Goal: Information Seeking & Learning: Find specific fact

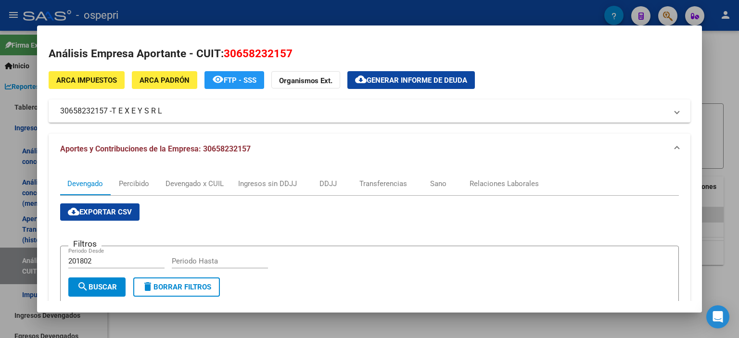
scroll to position [0, 577]
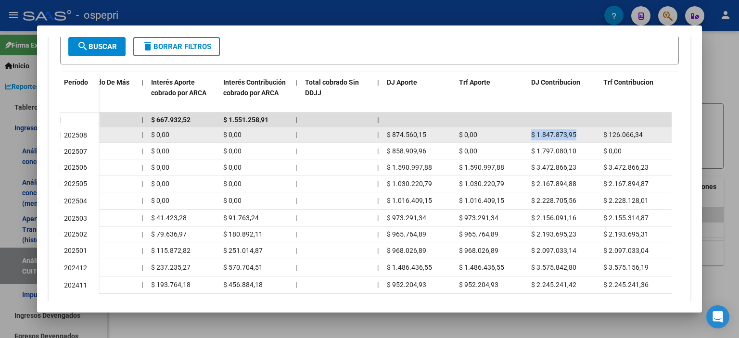
drag, startPoint x: 579, startPoint y: 133, endPoint x: 531, endPoint y: 136, distance: 48.2
click at [531, 136] on div "$ 1.847.873,95" at bounding box center [563, 134] width 64 height 11
copy span "$ 1.847.873,95"
drag, startPoint x: 423, startPoint y: 135, endPoint x: 384, endPoint y: 137, distance: 39.0
click at [384, 137] on datatable-body-cell "$ 874.560,15" at bounding box center [419, 134] width 72 height 15
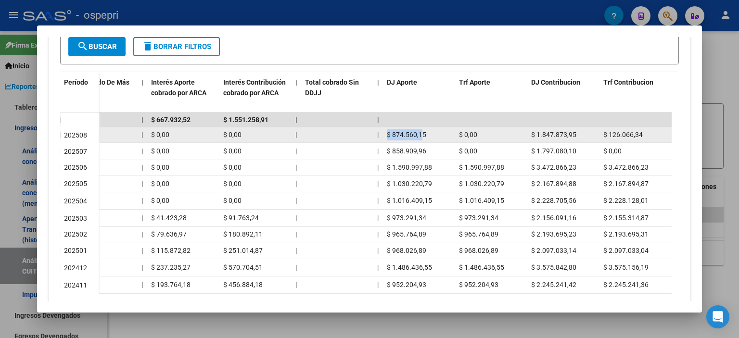
click at [416, 137] on span "$ 874.560,15" at bounding box center [406, 135] width 39 height 8
drag, startPoint x: 429, startPoint y: 134, endPoint x: 387, endPoint y: 135, distance: 42.3
click at [387, 135] on div "$ 874.560,15" at bounding box center [419, 134] width 64 height 11
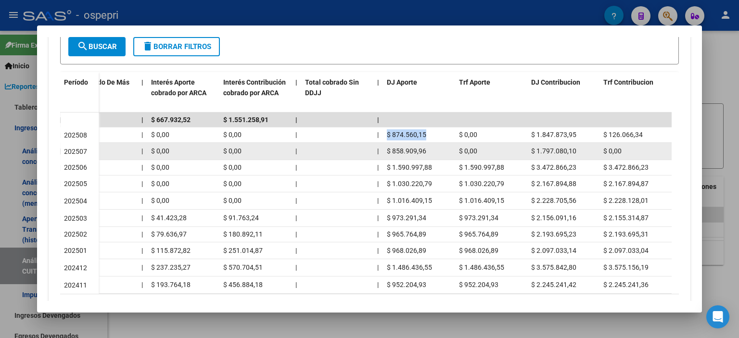
copy span "$ 874.560,15"
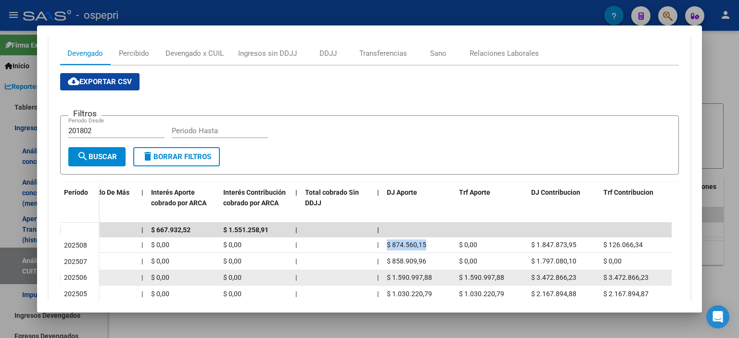
scroll to position [144, 0]
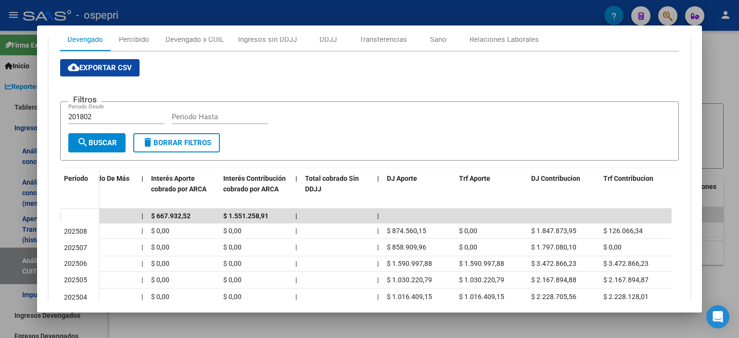
click at [726, 80] on div at bounding box center [369, 169] width 739 height 338
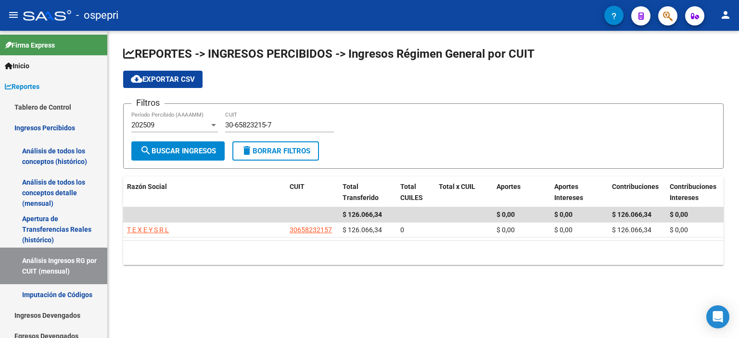
click at [452, 109] on form "Filtros 202509 Período Percibido (AAAAMM) 30-65823215-7 CUIT search Buscar Ingr…" at bounding box center [423, 135] width 600 height 65
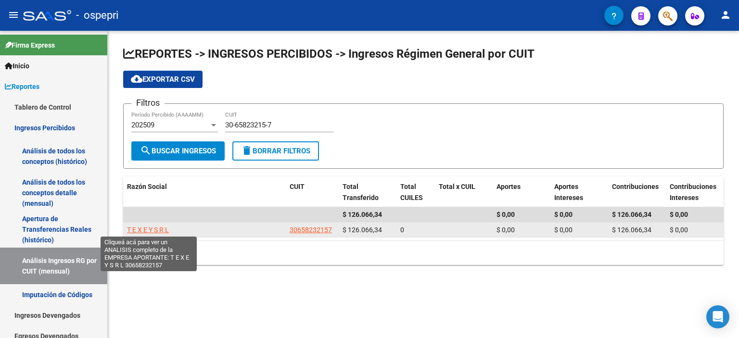
click at [158, 232] on span "T E X E Y S R L" at bounding box center [148, 230] width 42 height 8
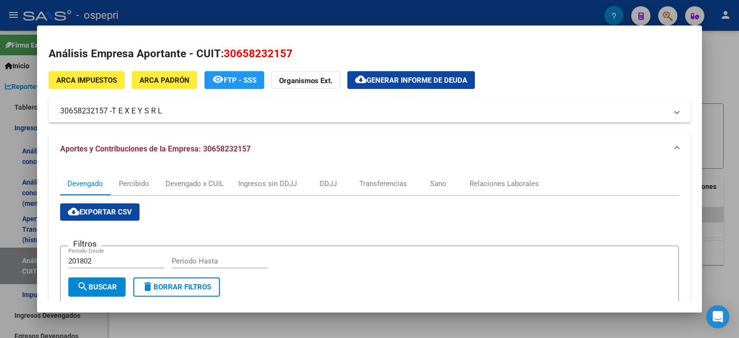
click at [79, 161] on mat-expansion-panel-header "Aportes y Contribuciones de la Empresa: 30658232157" at bounding box center [369, 149] width 641 height 31
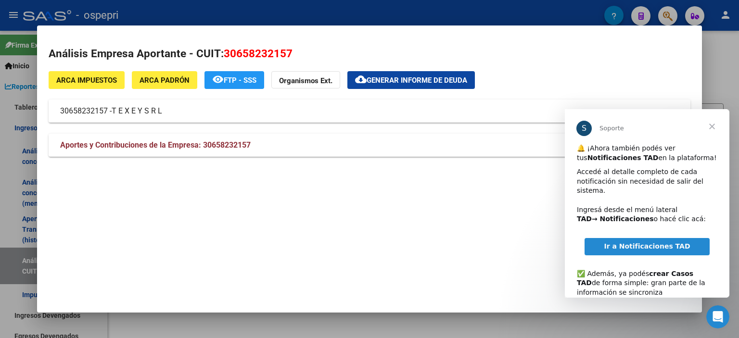
scroll to position [0, 0]
click at [715, 125] on span "Cerrar" at bounding box center [711, 126] width 35 height 35
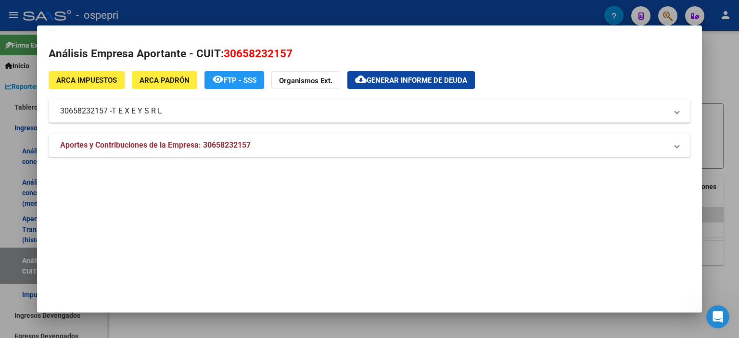
click at [726, 86] on div at bounding box center [369, 169] width 739 height 338
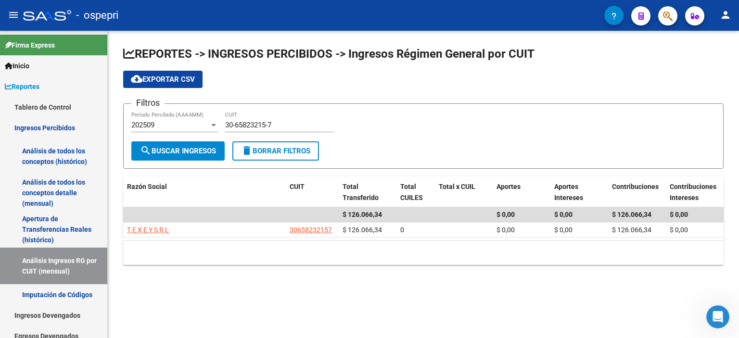
click at [261, 118] on div "30-65823215-7 CUIT" at bounding box center [279, 122] width 109 height 21
click at [261, 121] on div "30-65823215-7 CUIT" at bounding box center [279, 122] width 109 height 21
click at [261, 123] on input "30-65823215-7" at bounding box center [279, 125] width 109 height 9
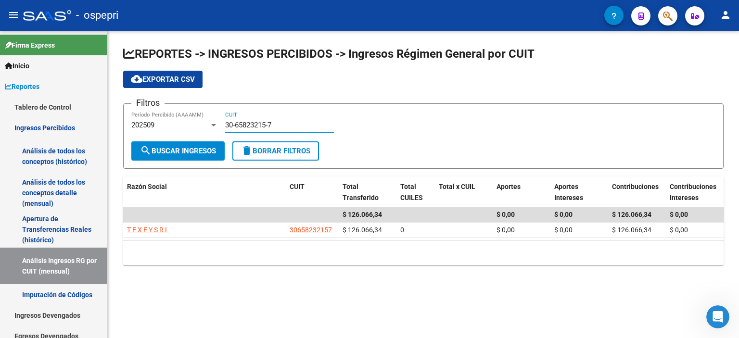
paste input "3-71175232-9"
type input "33-71175232-9"
click at [182, 153] on span "search Buscar Ingresos" at bounding box center [178, 151] width 76 height 9
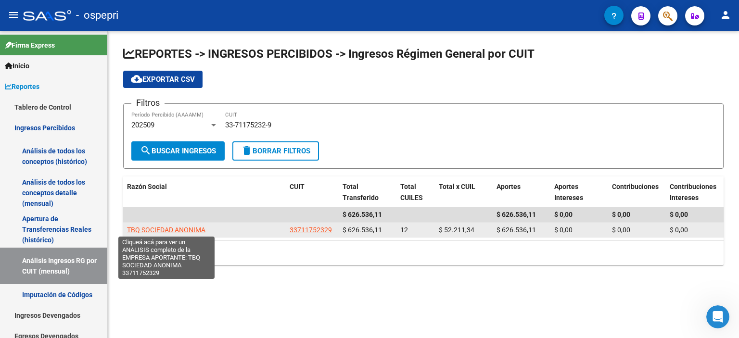
click at [154, 226] on span "TBQ SOCIEDAD ANONIMA" at bounding box center [166, 230] width 78 height 8
type textarea "33711752329"
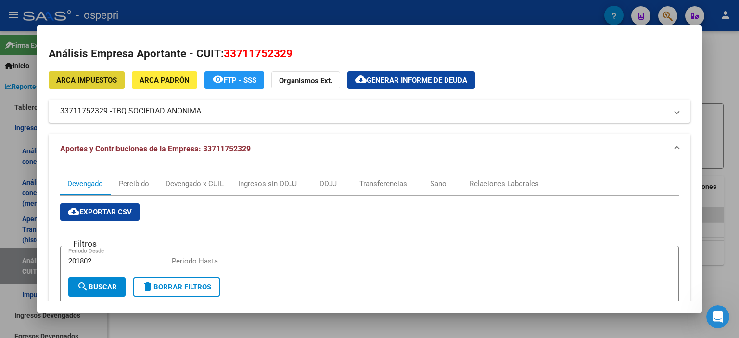
scroll to position [192, 0]
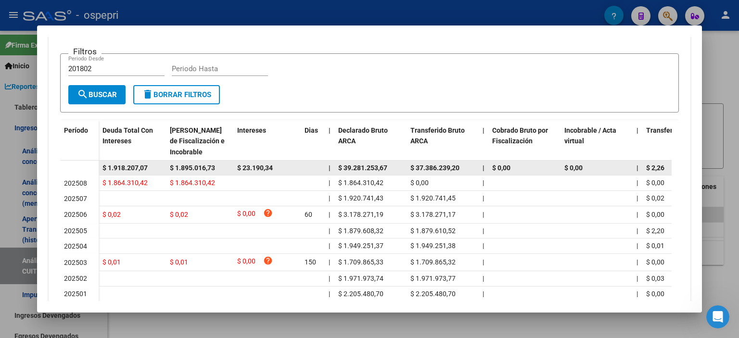
click at [350, 170] on span "$ 39.281.253,67" at bounding box center [362, 168] width 49 height 8
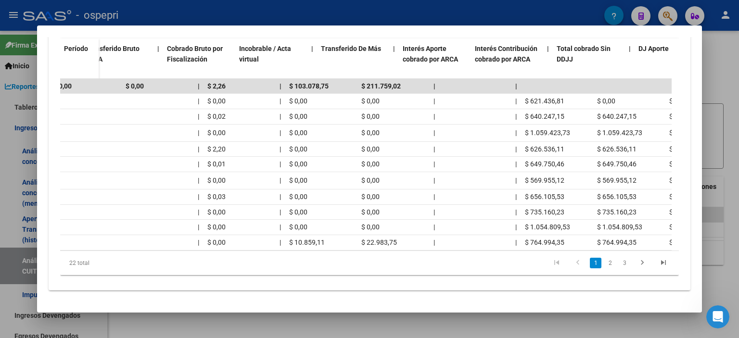
scroll to position [0, 577]
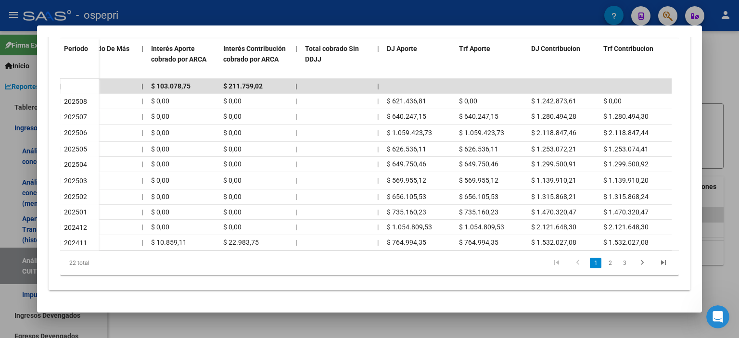
click at [703, 98] on div at bounding box center [369, 169] width 739 height 338
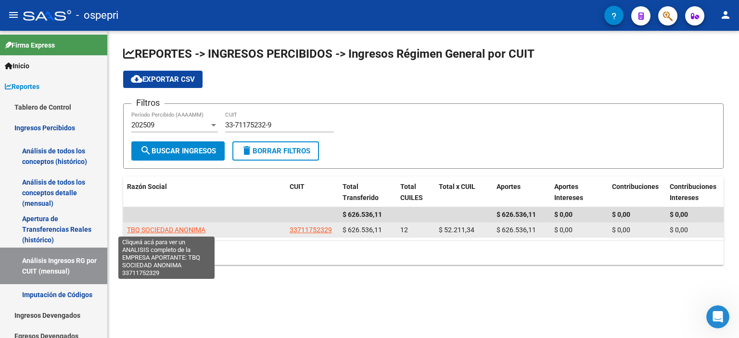
click at [144, 227] on span "TBQ SOCIEDAD ANONIMA" at bounding box center [166, 230] width 78 height 8
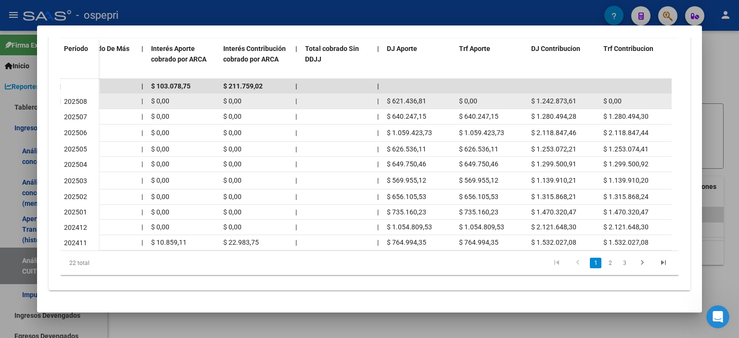
click at [462, 94] on datatable-body-cell "$ 0,00" at bounding box center [491, 101] width 72 height 15
click at [521, 101] on datatable-body-cell "$ 0,00" at bounding box center [491, 101] width 72 height 15
click at [421, 97] on span "$ 621.436,81" at bounding box center [406, 101] width 39 height 8
drag, startPoint x: 425, startPoint y: 95, endPoint x: 385, endPoint y: 92, distance: 40.0
click at [385, 94] on datatable-body-cell "$ 621.436,81" at bounding box center [419, 101] width 72 height 15
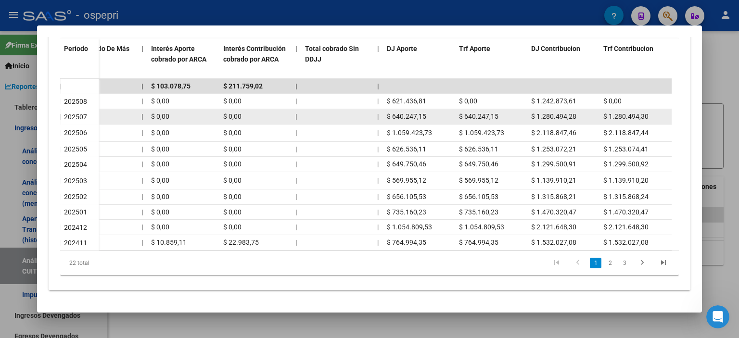
copy span "$ 621.436,81"
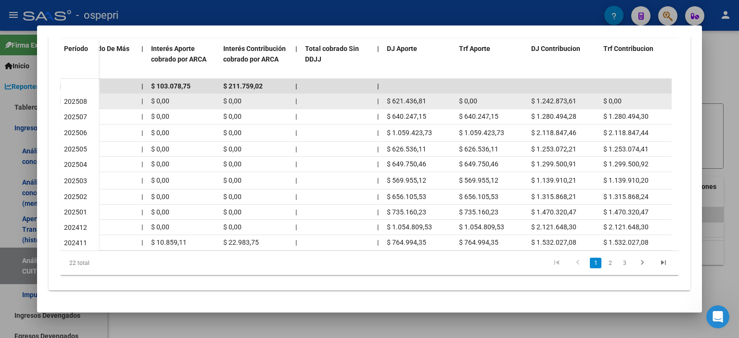
drag, startPoint x: 568, startPoint y: 92, endPoint x: 530, endPoint y: 93, distance: 37.5
click at [531, 96] on div "$ 1.242.873,61" at bounding box center [563, 101] width 64 height 11
copy span "$ 1.242.873,61"
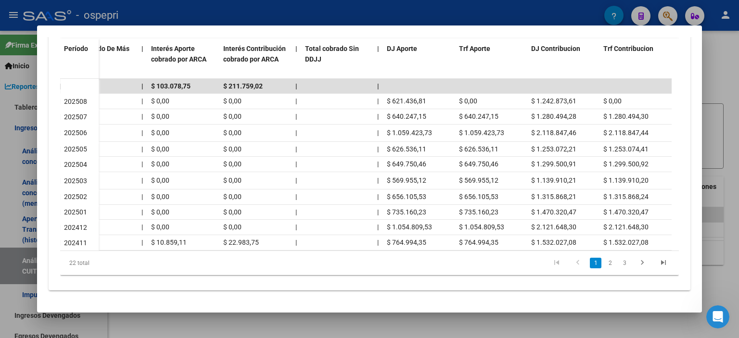
click at [734, 125] on div at bounding box center [369, 169] width 739 height 338
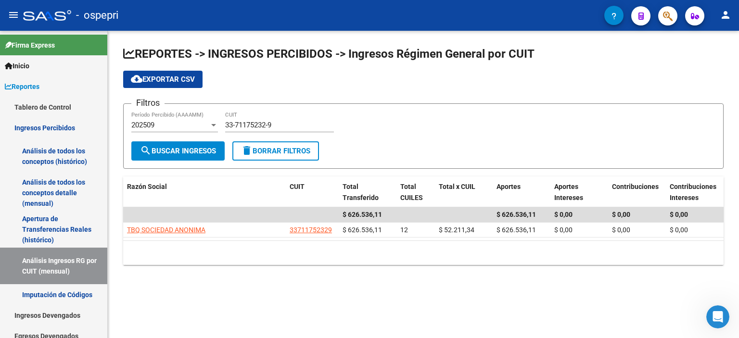
click at [382, 125] on div "Filtros 202509 Período Percibido (AAAAMM) 33-71175232-9 CUIT" at bounding box center [423, 127] width 584 height 30
